Goal: Find specific page/section: Find specific page/section

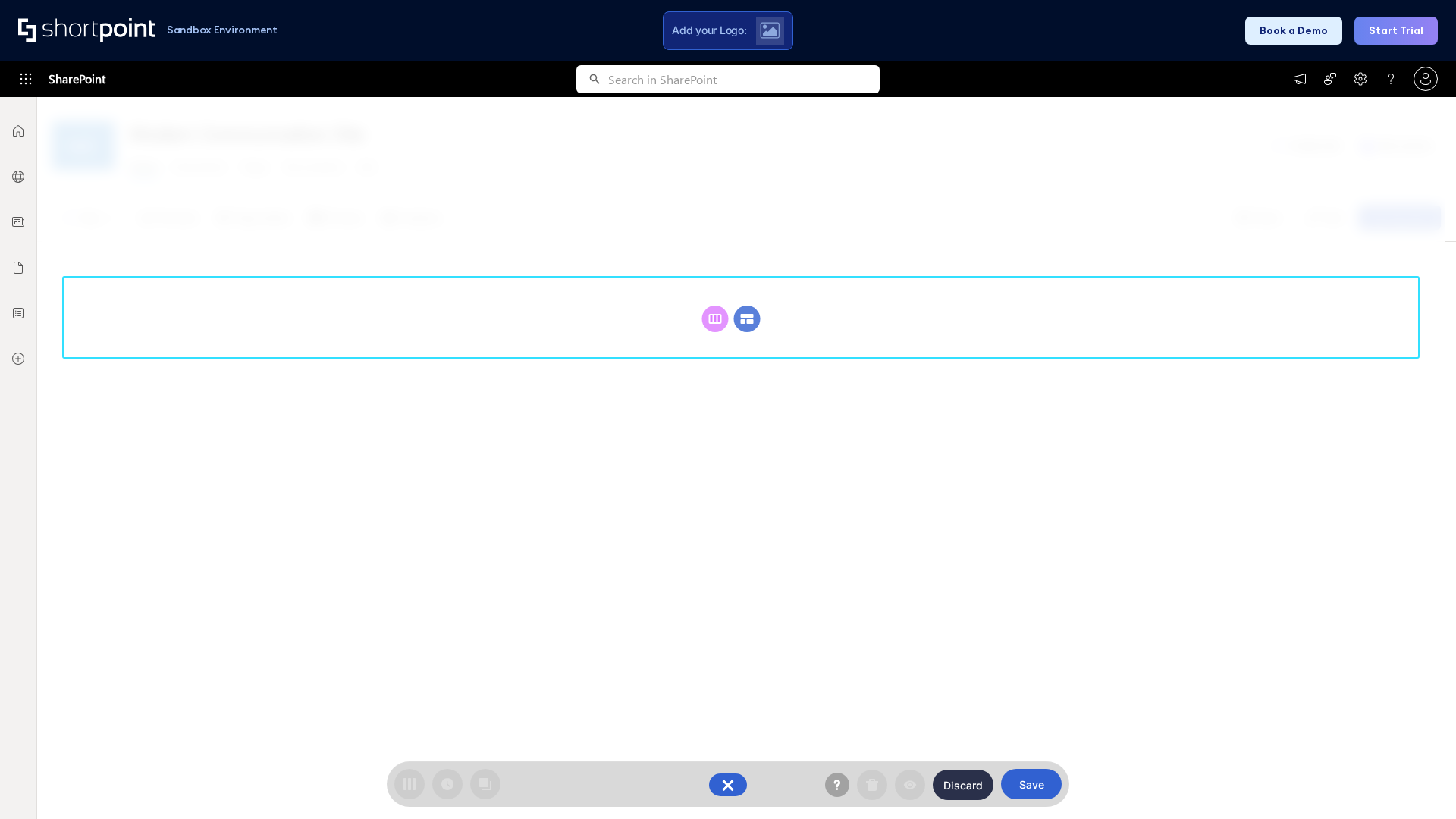
click at [747, 318] on circle at bounding box center [747, 318] width 26 height 26
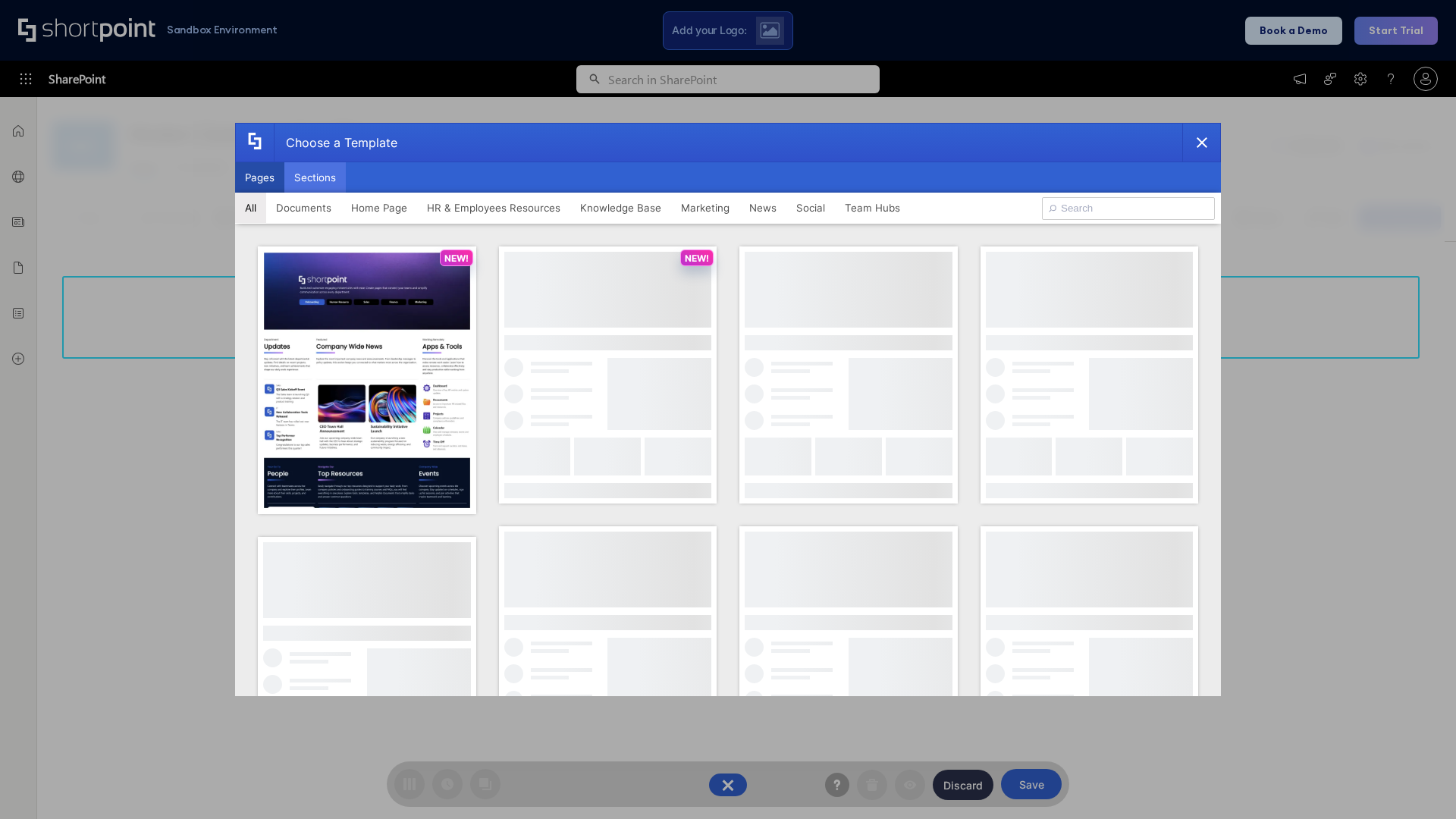
click at [315, 177] on button "Sections" at bounding box center [316, 176] width 62 height 30
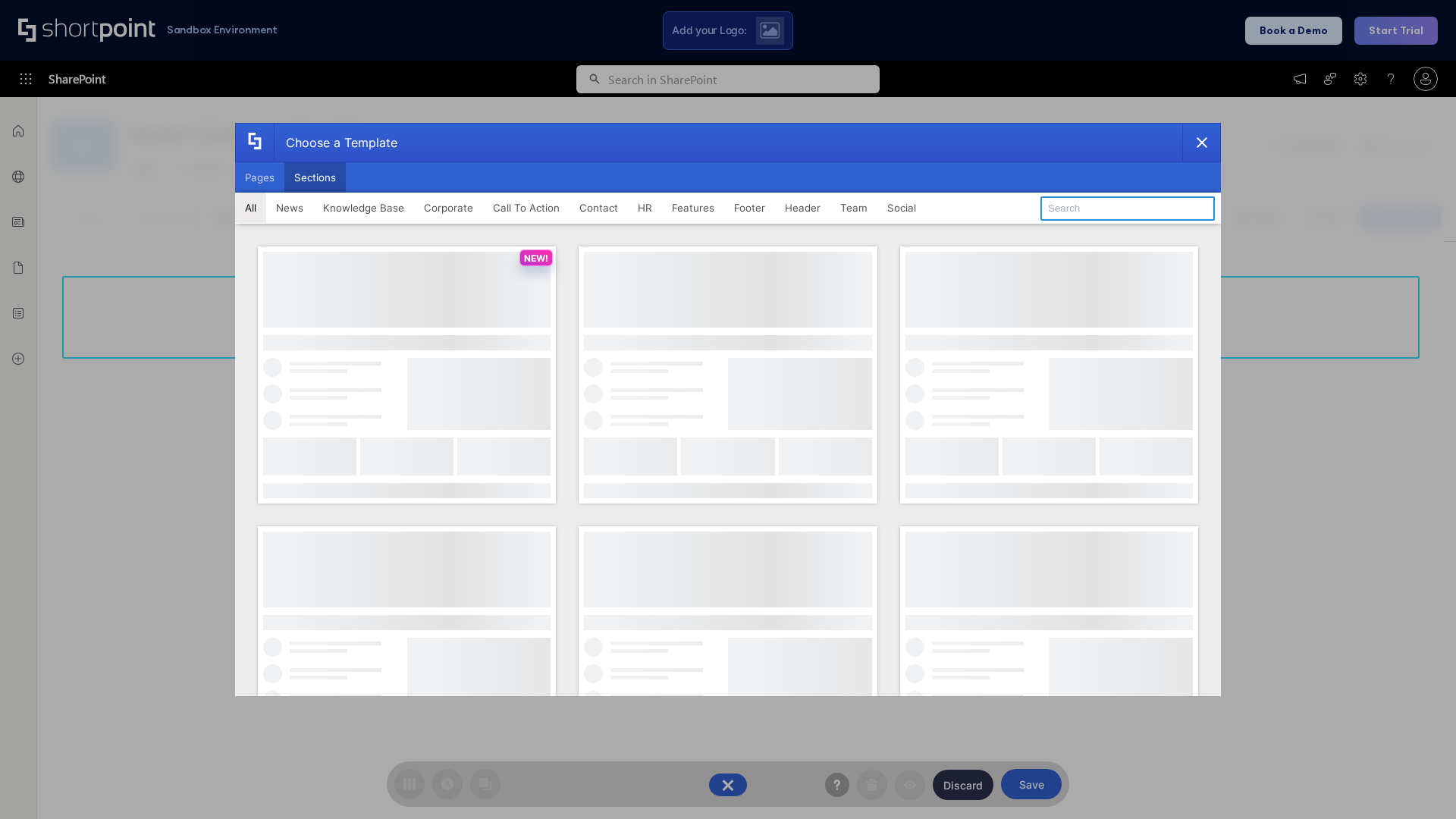
type input "FAQ 2"
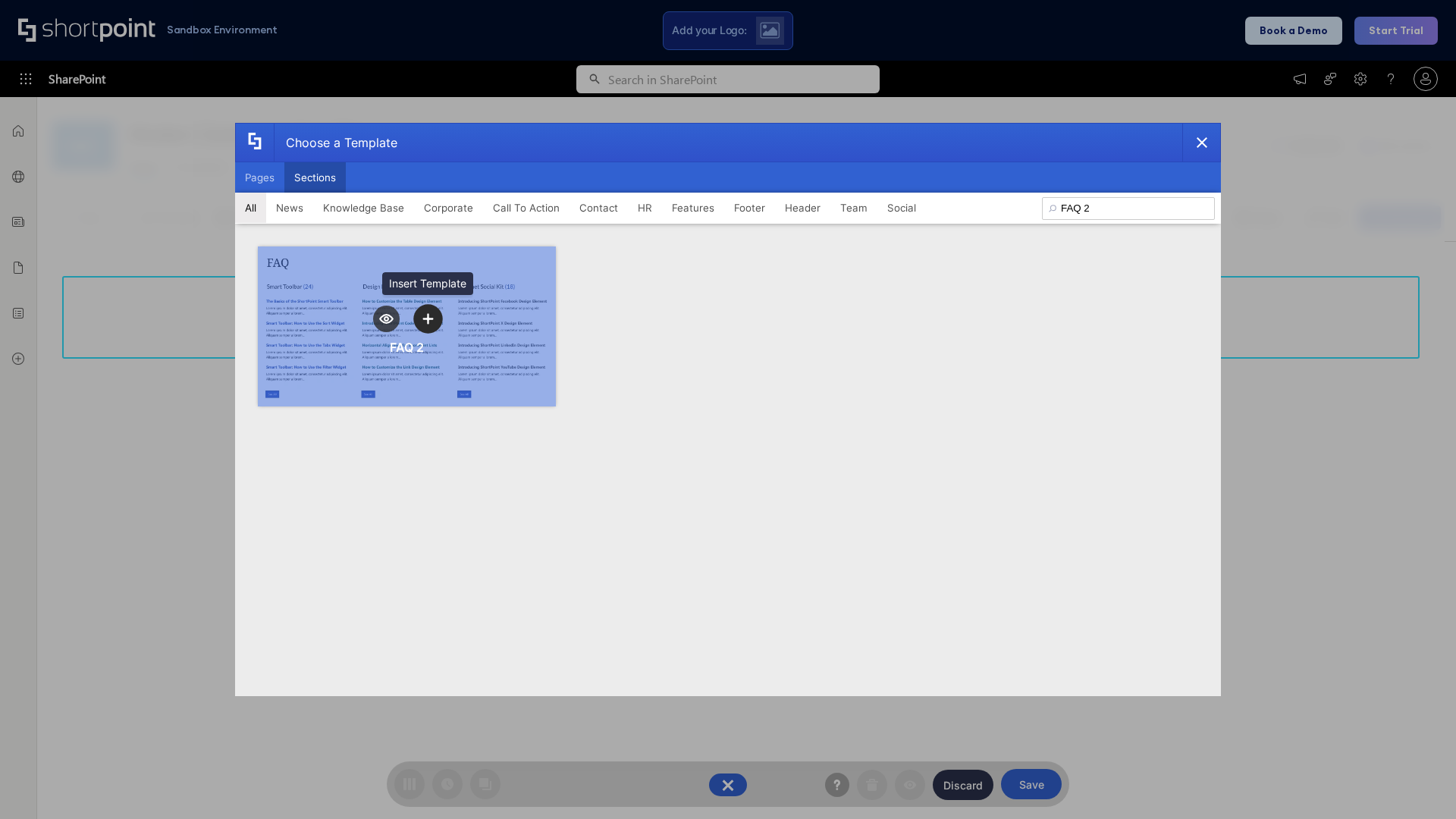
click at [427, 318] on icon "template selector" at bounding box center [428, 318] width 11 height 11
